Goal: Find specific page/section: Find specific page/section

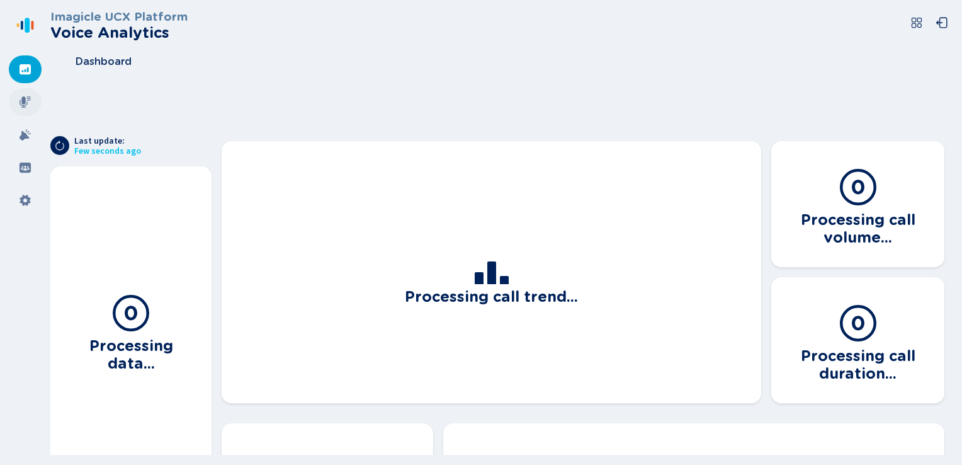
click at [18, 105] on div at bounding box center [25, 102] width 33 height 28
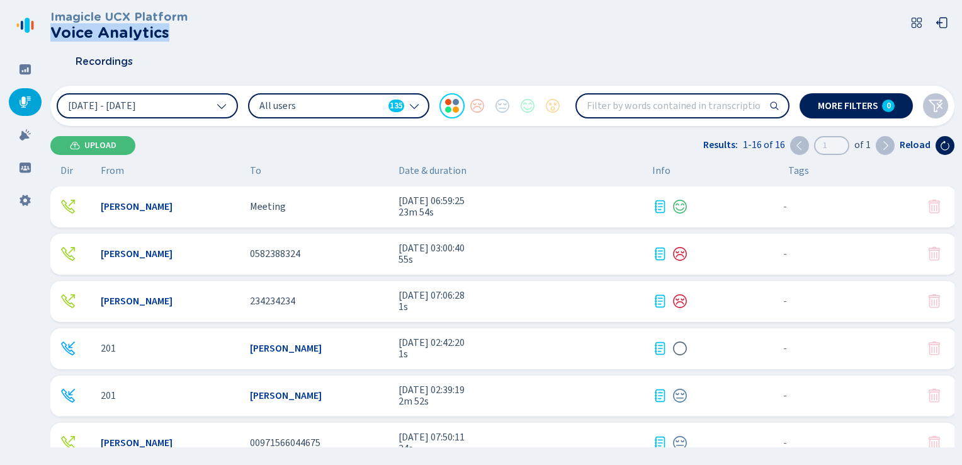
drag, startPoint x: 55, startPoint y: 39, endPoint x: 188, endPoint y: 31, distance: 133.7
click at [188, 31] on div "Imagicle UCX Platform Voice Analytics" at bounding box center [502, 25] width 904 height 31
click at [184, 34] on h2 "Voice Analytics" at bounding box center [118, 33] width 137 height 18
click at [177, 35] on h2 "Voice Analytics" at bounding box center [118, 33] width 137 height 18
drag, startPoint x: 50, startPoint y: 30, endPoint x: 161, endPoint y: 40, distance: 110.7
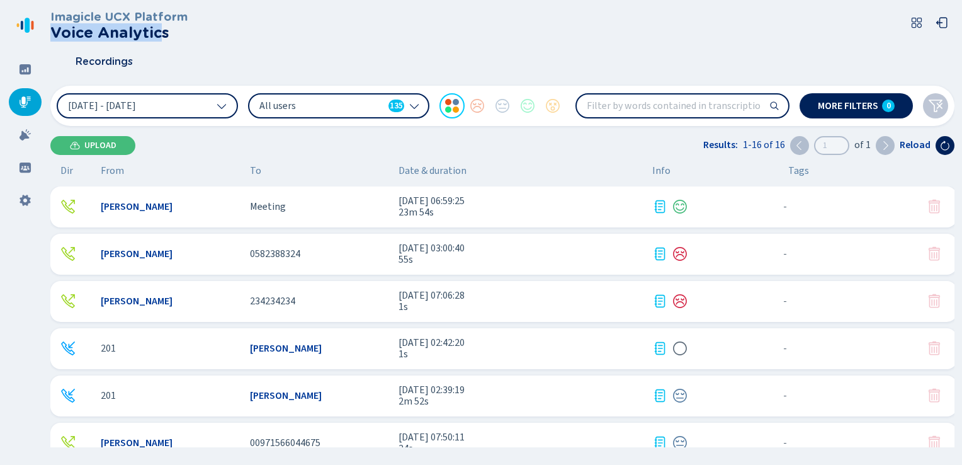
click at [161, 40] on h2 "Voice Analytics" at bounding box center [118, 33] width 137 height 18
drag, startPoint x: 161, startPoint y: 40, endPoint x: 92, endPoint y: 62, distance: 71.9
click at [94, 62] on span "Recordings" at bounding box center [104, 61] width 57 height 11
drag, startPoint x: 59, startPoint y: 40, endPoint x: 174, endPoint y: 38, distance: 115.3
click at [174, 38] on h2 "Voice Analytics" at bounding box center [118, 33] width 137 height 18
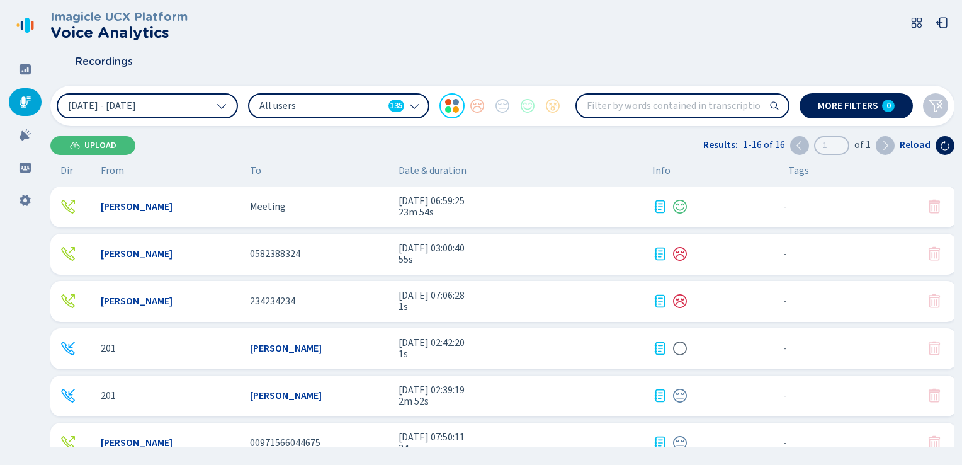
click at [99, 60] on span "Recordings" at bounding box center [104, 61] width 57 height 11
click at [278, 210] on span "Meeting" at bounding box center [268, 206] width 36 height 11
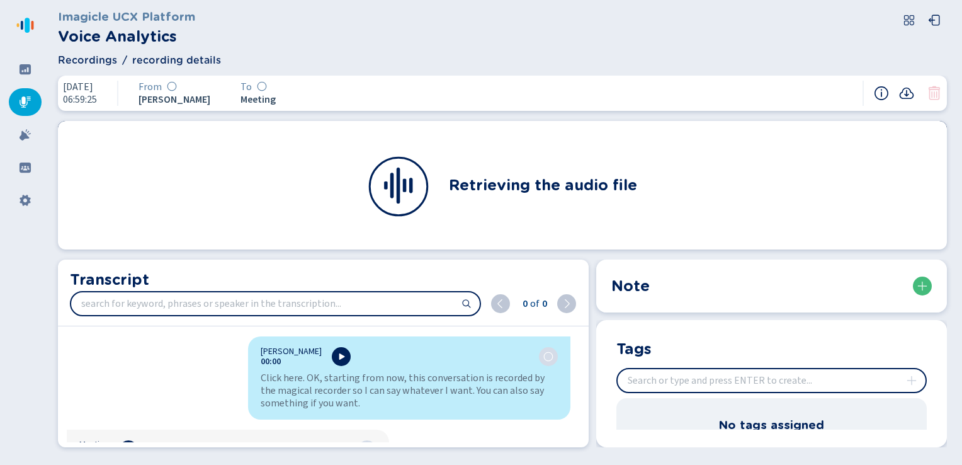
scroll to position [95, 0]
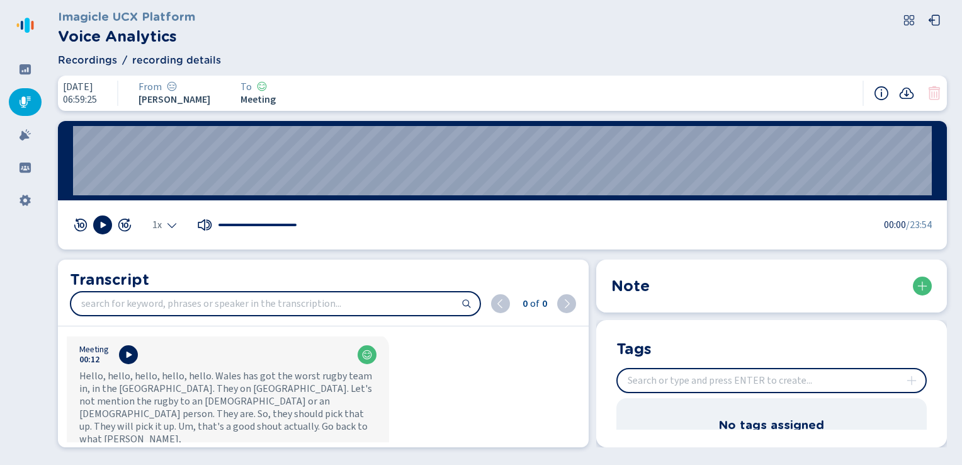
click at [87, 60] on span "Recordings" at bounding box center [87, 60] width 59 height 15
